Goal: Use online tool/utility: Use online tool/utility

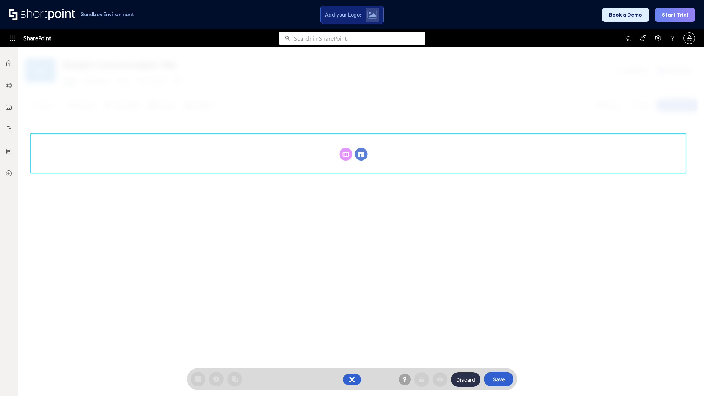
click at [361, 154] on circle at bounding box center [361, 154] width 13 height 13
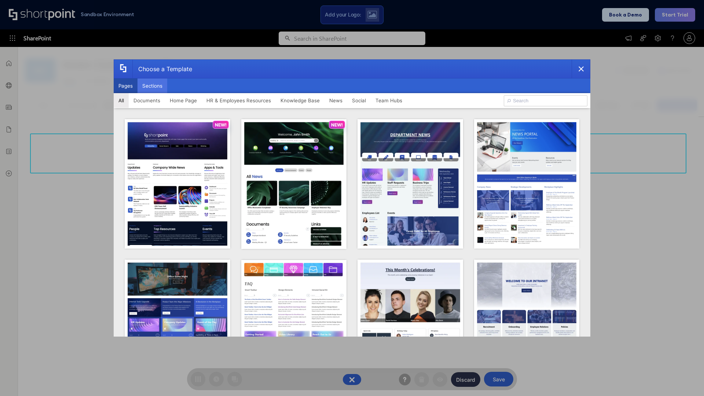
click at [152, 86] on button "Sections" at bounding box center [152, 85] width 30 height 15
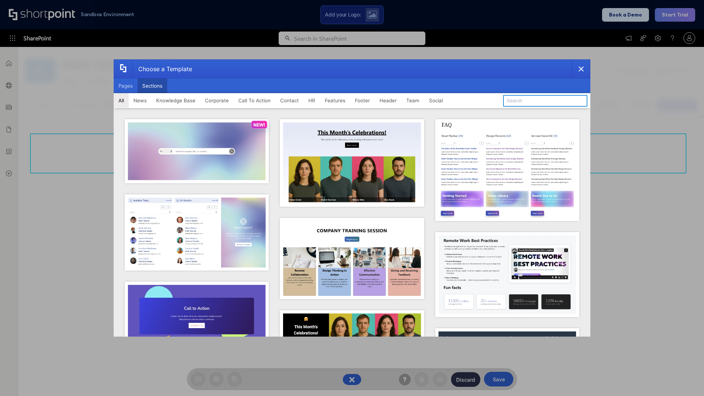
type input "Header 1"
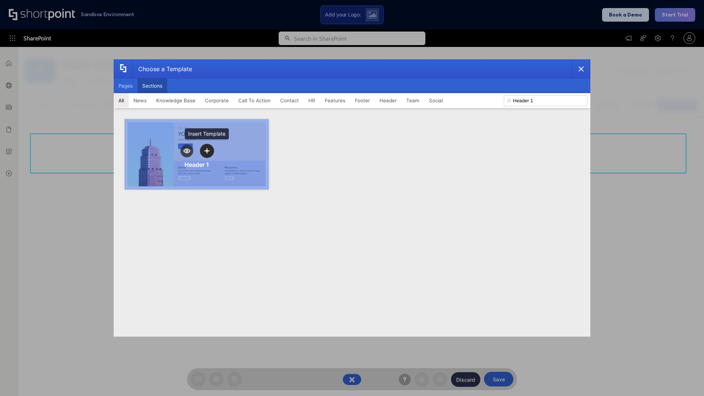
click at [207, 151] on icon "template selector" at bounding box center [206, 150] width 5 height 5
